Goal: Task Accomplishment & Management: Use online tool/utility

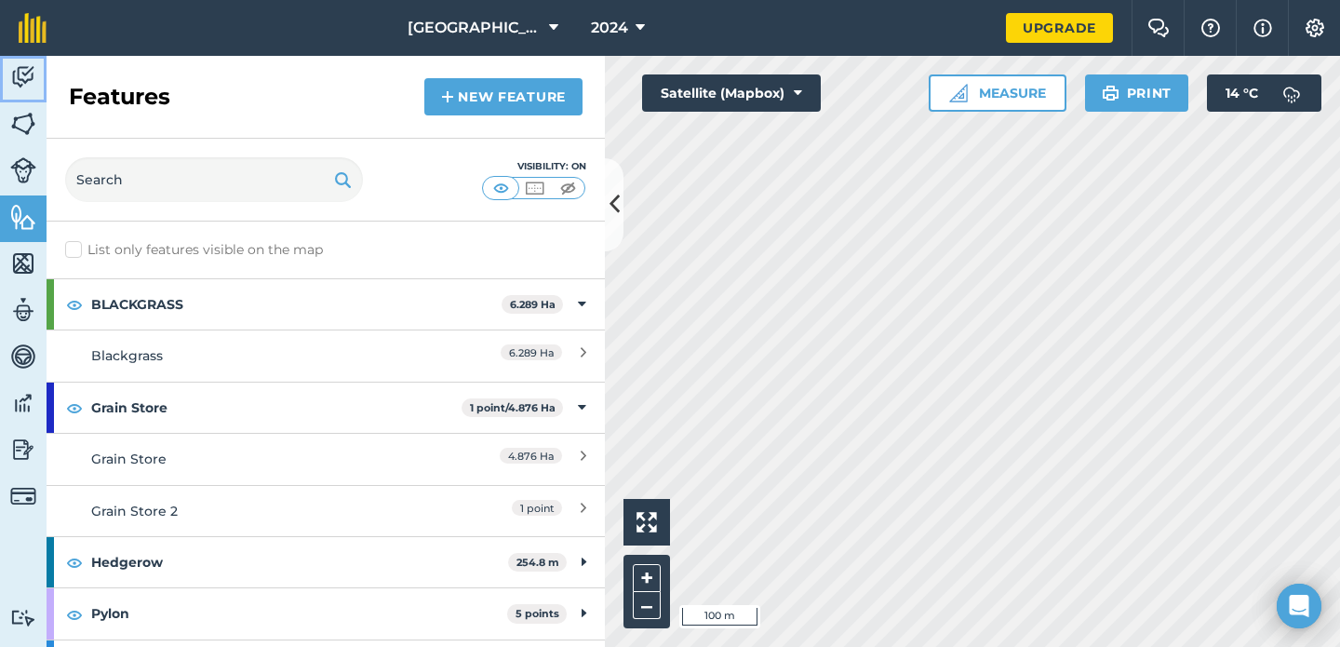
click at [25, 85] on img at bounding box center [23, 77] width 26 height 28
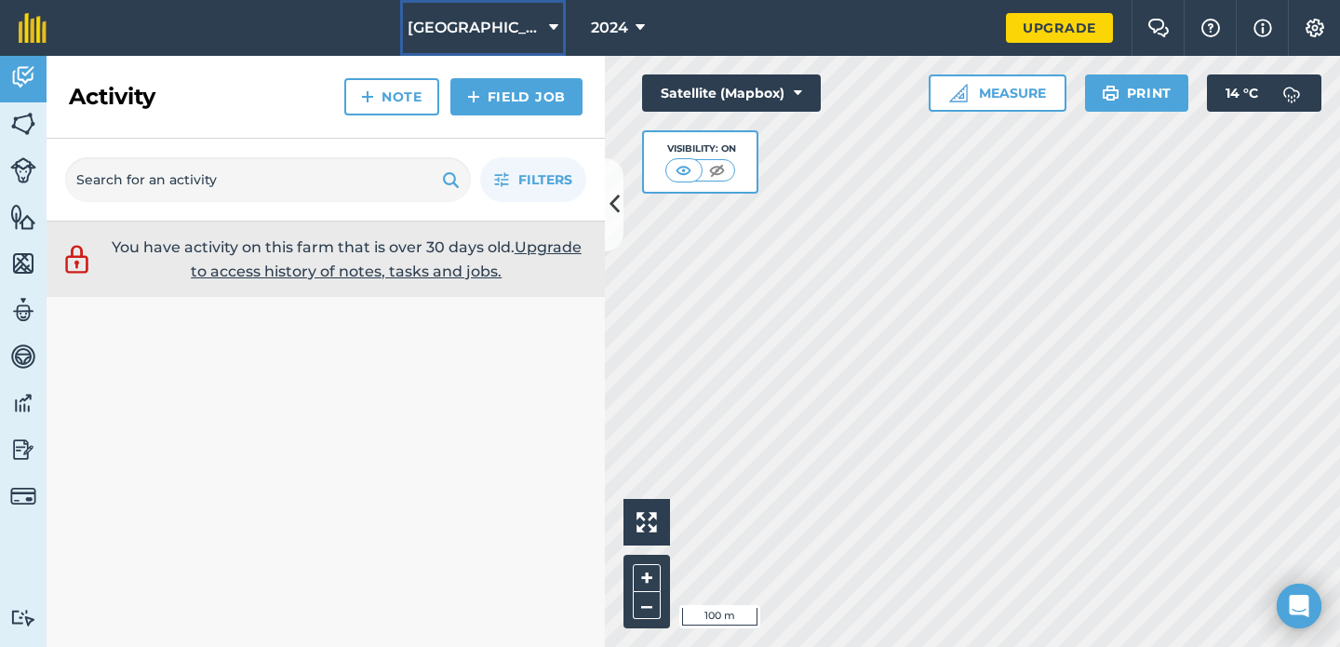
click at [518, 34] on span "[GEOGRAPHIC_DATA] DW 1" at bounding box center [475, 28] width 134 height 22
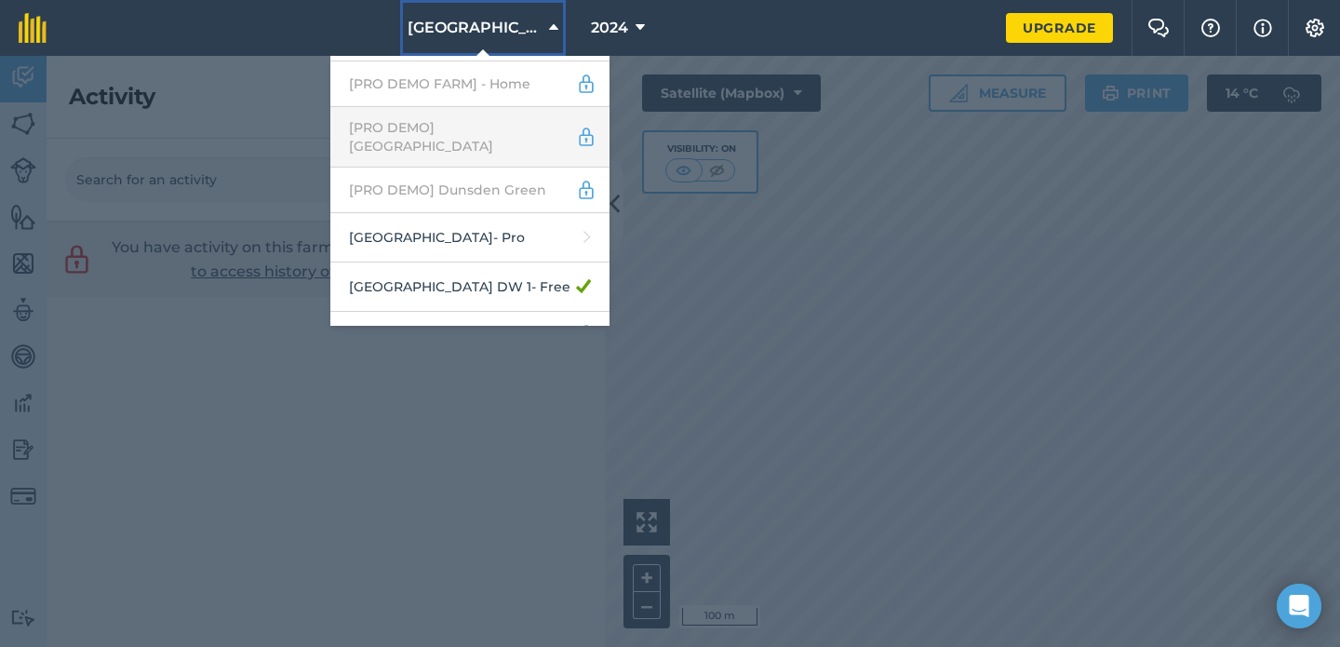
scroll to position [101, 0]
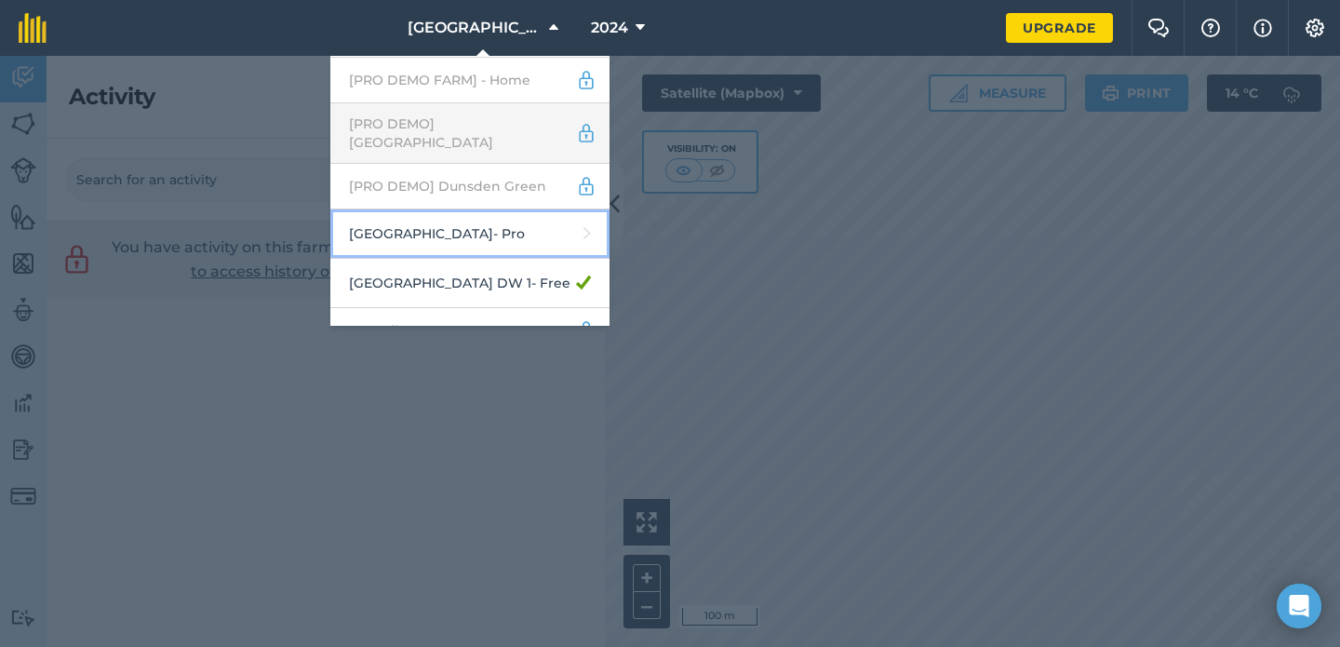
click at [500, 233] on link "Abbey Farm - Pro" at bounding box center [469, 233] width 279 height 49
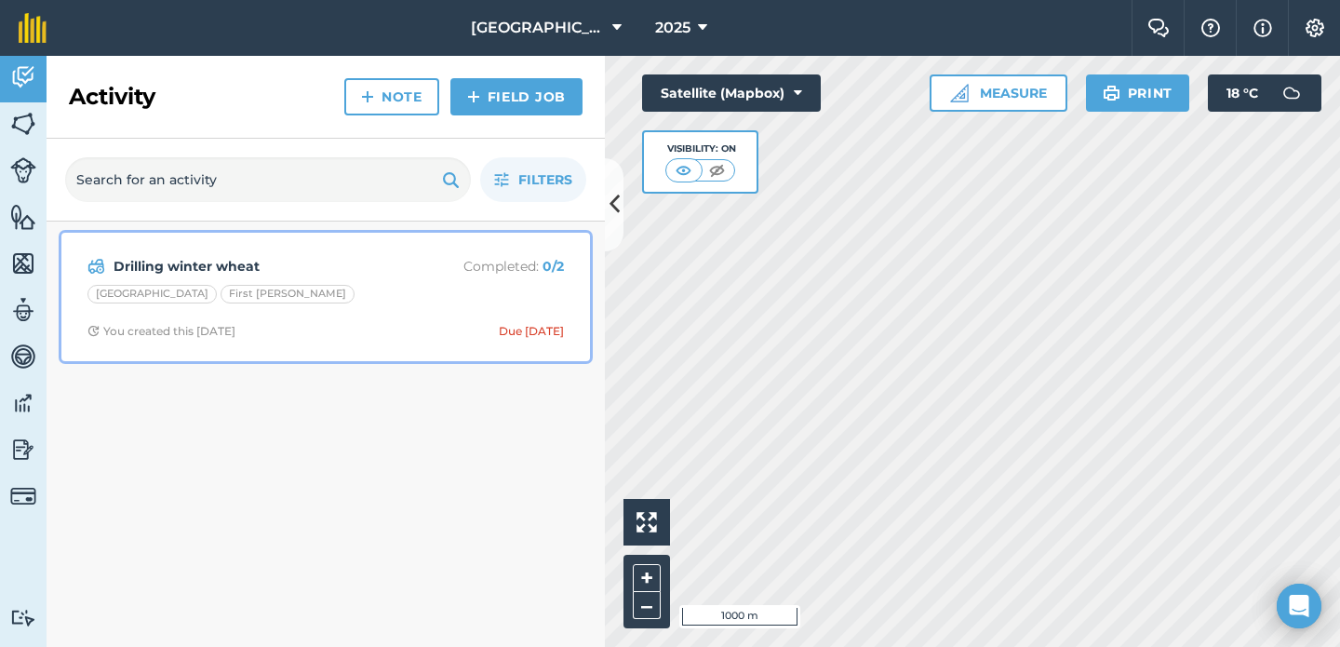
click at [420, 291] on div "Abbey Field First [PERSON_NAME]" at bounding box center [325, 297] width 477 height 24
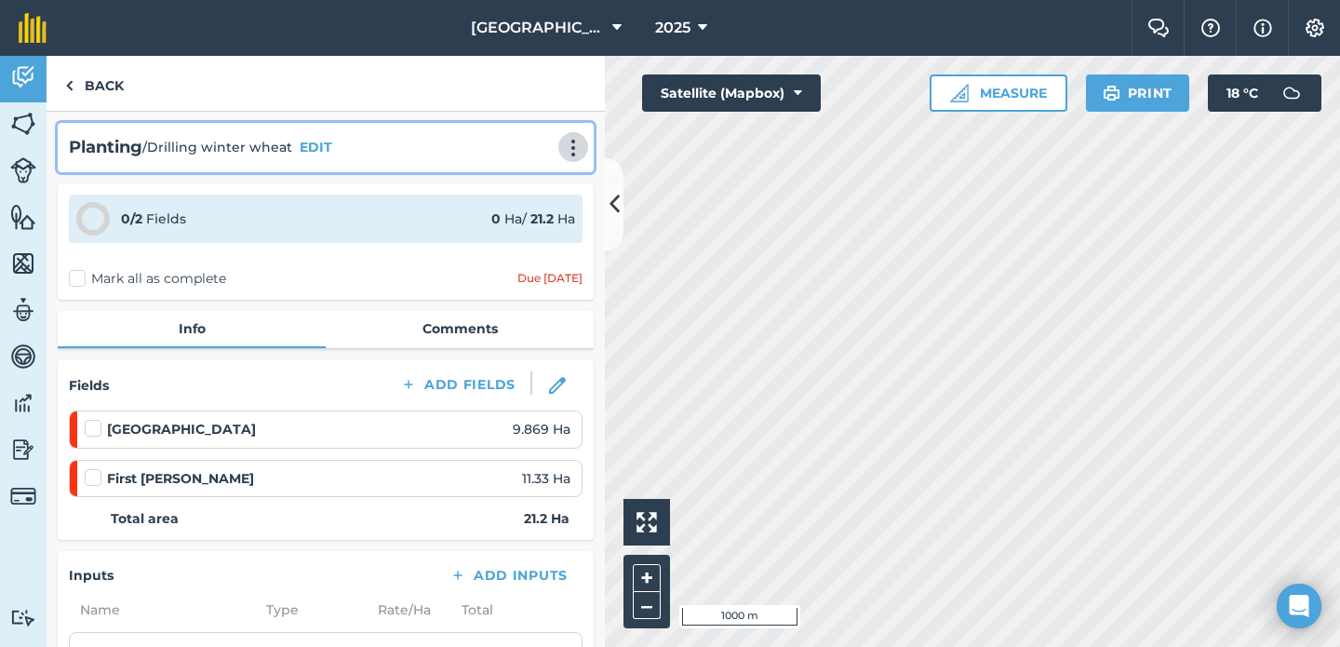
click at [569, 155] on img at bounding box center [573, 148] width 22 height 19
click at [555, 187] on link "Print" at bounding box center [534, 187] width 119 height 37
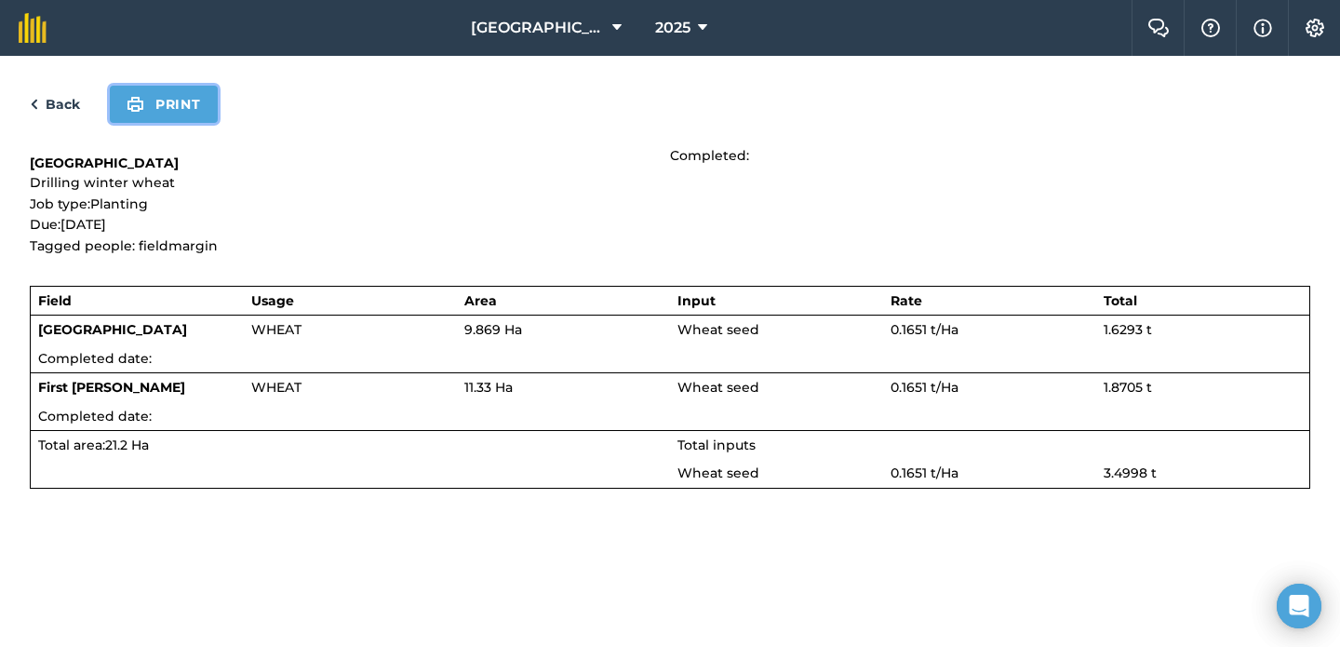
click at [181, 109] on button "Print" at bounding box center [164, 104] width 108 height 37
click at [58, 105] on link "Back" at bounding box center [55, 104] width 50 height 22
